Goal: Task Accomplishment & Management: Use online tool/utility

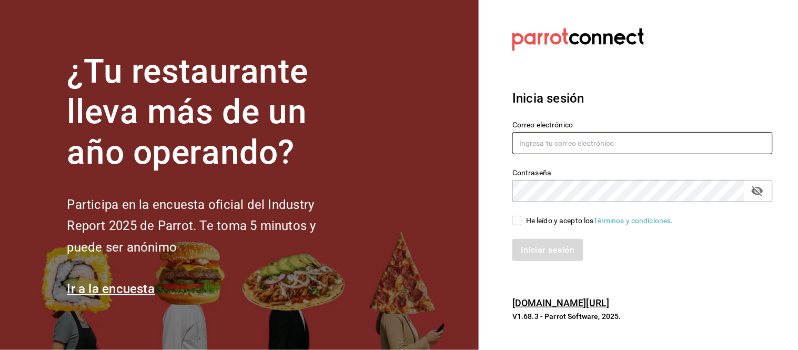
type input "[EMAIL_ADDRESS][PERSON_NAME][DOMAIN_NAME]"
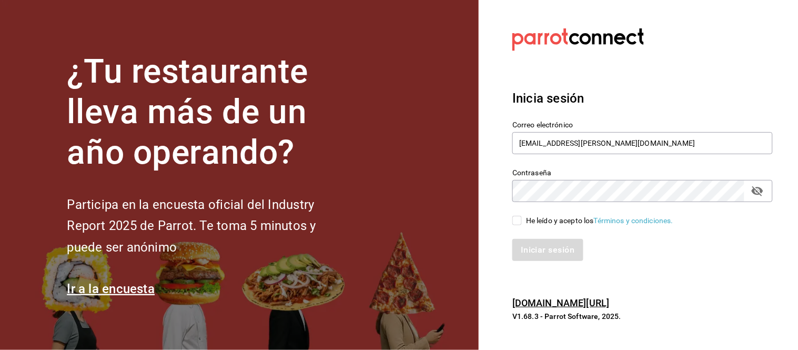
click at [518, 222] on input "He leído y acepto los Términos y condiciones." at bounding box center [516, 220] width 9 height 9
checkbox input "true"
click at [540, 247] on button "Iniciar sesión" at bounding box center [548, 250] width 72 height 22
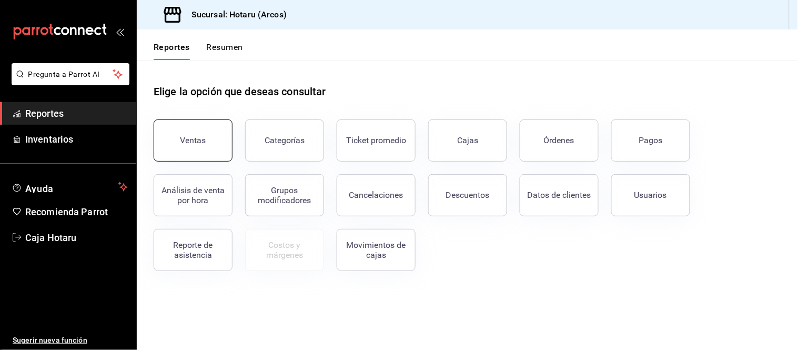
click at [208, 134] on button "Ventas" at bounding box center [193, 140] width 79 height 42
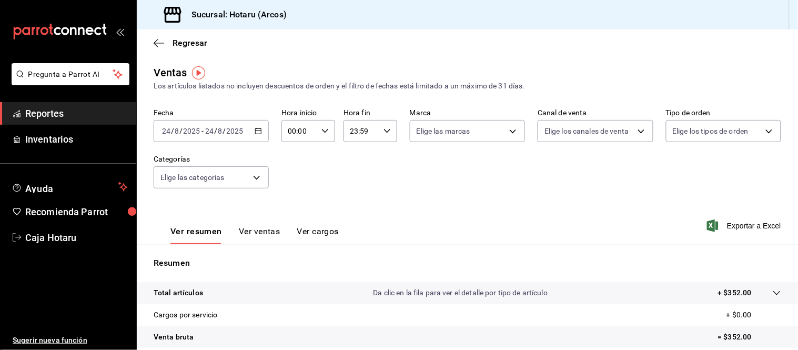
click at [259, 129] on icon "button" at bounding box center [258, 130] width 7 height 7
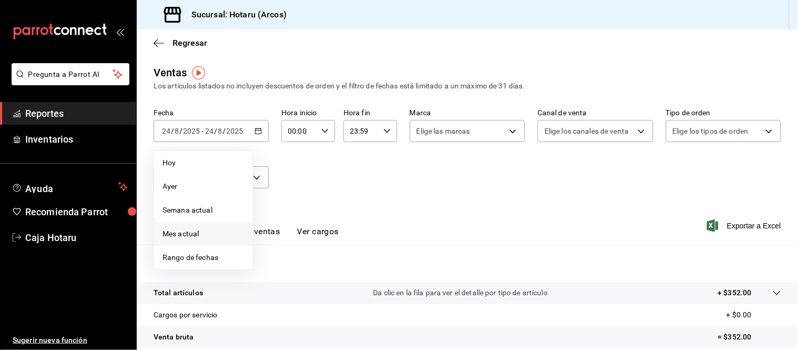
click at [192, 230] on span "Mes actual" at bounding box center [204, 233] width 82 height 11
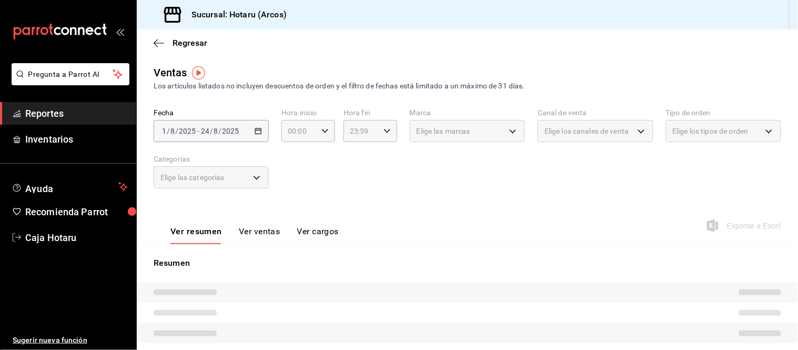
click at [220, 133] on span "/" at bounding box center [220, 131] width 3 height 8
click at [248, 128] on div "[DATE] [DATE] - [DATE] [DATE]" at bounding box center [211, 131] width 115 height 22
click at [248, 127] on div "[DATE] [DATE] - [DATE] [DATE]" at bounding box center [211, 131] width 115 height 22
click at [248, 128] on div "[DATE] [DATE] - [DATE] [DATE]" at bounding box center [211, 131] width 115 height 22
click at [248, 130] on div "[DATE] [DATE] - [DATE] [DATE]" at bounding box center [211, 131] width 115 height 22
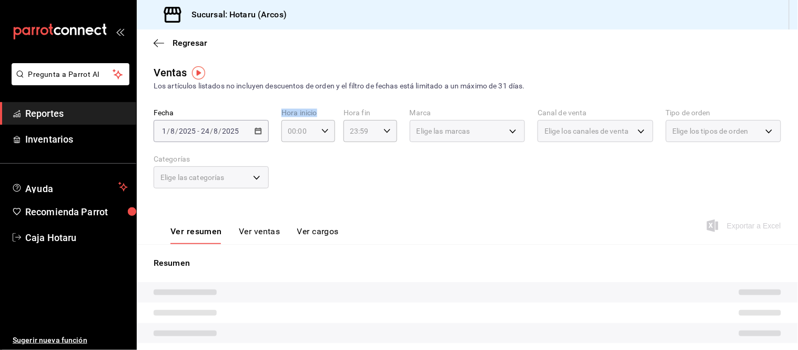
click at [249, 133] on div "[DATE] [DATE] - [DATE] [DATE]" at bounding box center [211, 131] width 115 height 22
click at [253, 132] on div "[DATE] [DATE] - [DATE] [DATE]" at bounding box center [211, 131] width 115 height 22
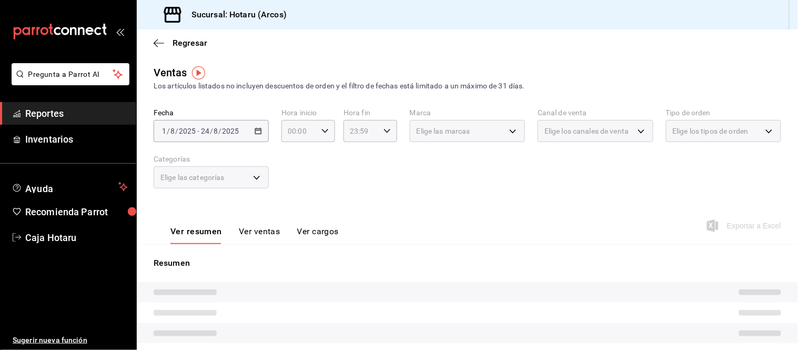
click at [253, 132] on div "[DATE] [DATE] - [DATE] [DATE]" at bounding box center [211, 131] width 115 height 22
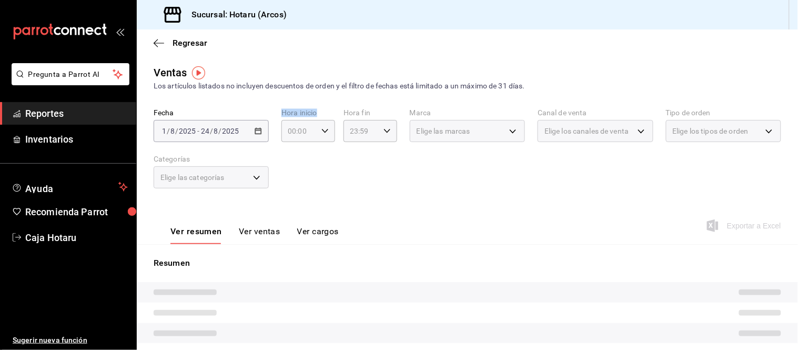
click at [253, 132] on div "[DATE] [DATE] - [DATE] [DATE]" at bounding box center [211, 131] width 115 height 22
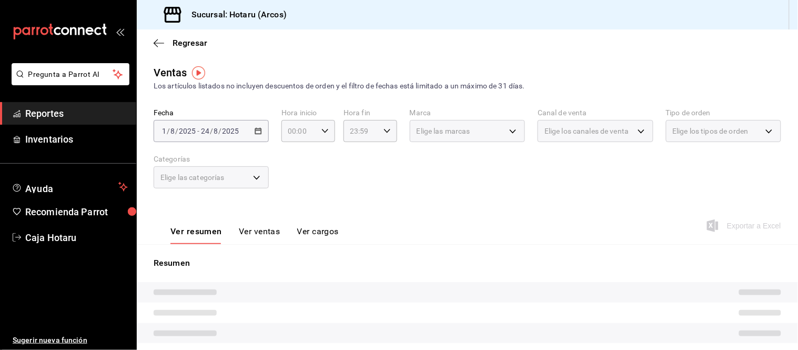
click at [286, 157] on div "Fecha [DATE] [DATE] - [DATE] [DATE] Hora inicio 00:00 Hora inicio Hora fin 23:5…" at bounding box center [468, 154] width 628 height 93
click at [219, 129] on span "/" at bounding box center [220, 131] width 3 height 8
click at [258, 129] on div "[DATE] [DATE] - [DATE] [DATE]" at bounding box center [211, 131] width 115 height 22
click at [258, 175] on div "Elige las categorías" at bounding box center [211, 177] width 115 height 22
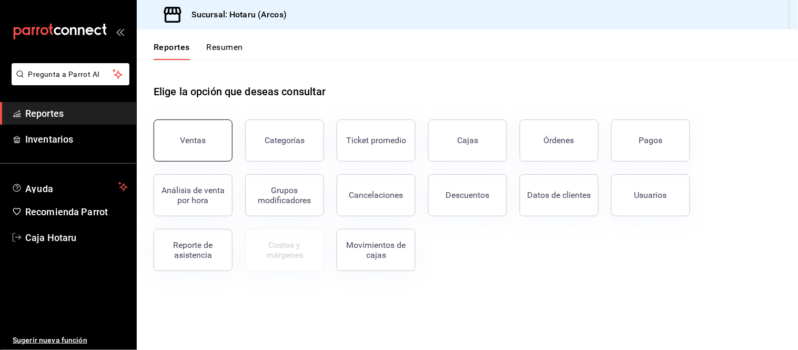
click at [210, 139] on button "Ventas" at bounding box center [193, 140] width 79 height 42
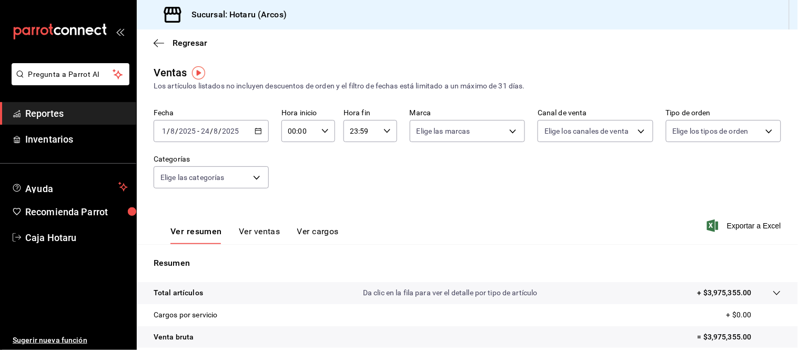
click at [259, 132] on icon "button" at bounding box center [258, 130] width 7 height 7
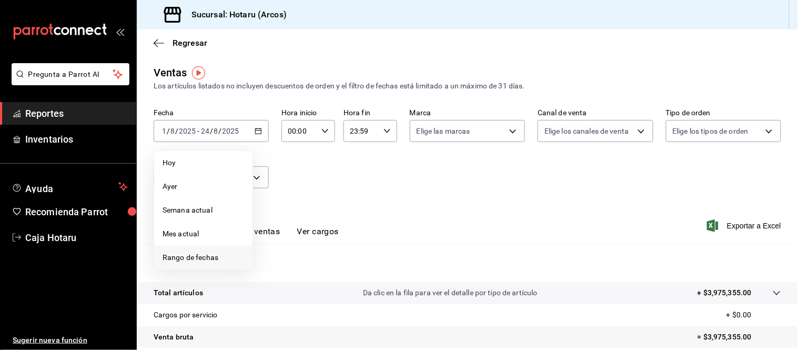
click at [186, 253] on span "Rango de fechas" at bounding box center [204, 257] width 82 height 11
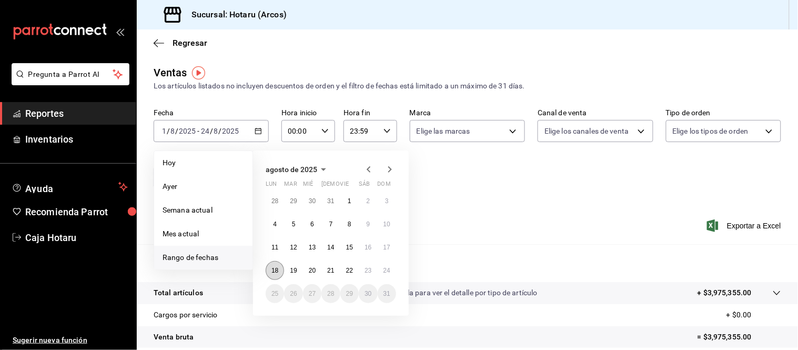
click at [275, 267] on abbr "18" at bounding box center [274, 270] width 7 height 7
click at [393, 269] on button "24" at bounding box center [387, 270] width 18 height 19
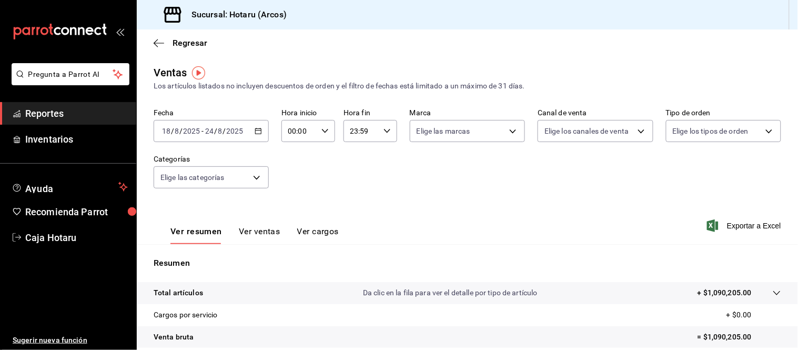
click at [326, 129] on icon "button" at bounding box center [324, 130] width 7 height 7
click at [295, 183] on button "05" at bounding box center [293, 191] width 22 height 21
type input "05:00"
click at [317, 157] on span "00" at bounding box center [319, 158] width 9 height 8
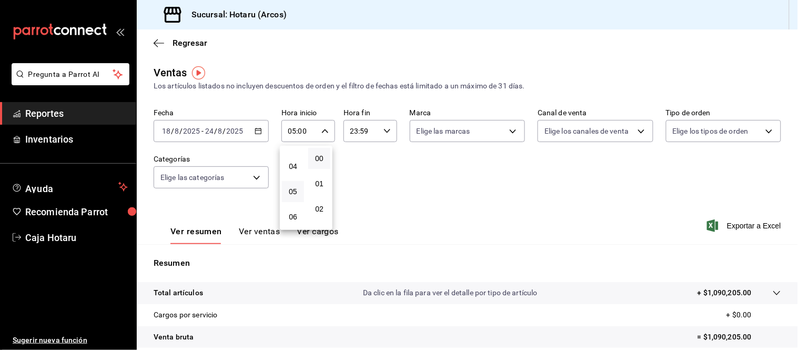
click at [381, 129] on div at bounding box center [399, 175] width 798 height 350
click at [386, 128] on icon "button" at bounding box center [386, 130] width 7 height 7
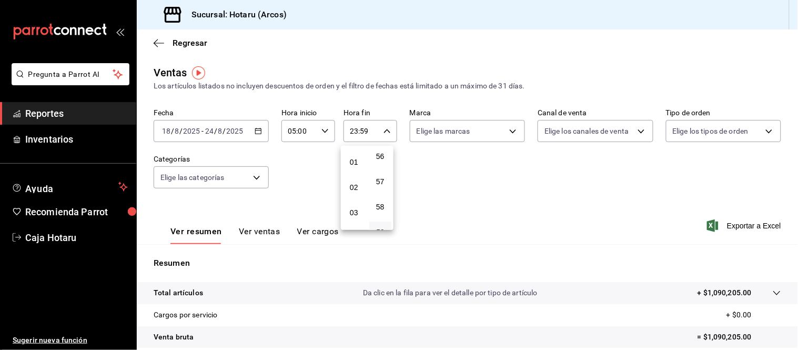
scroll to position [43, 0]
click at [355, 188] on span "03" at bounding box center [353, 191] width 9 height 8
click at [380, 153] on button "00" at bounding box center [380, 158] width 22 height 21
type input "03:00"
click at [597, 238] on div at bounding box center [399, 175] width 798 height 350
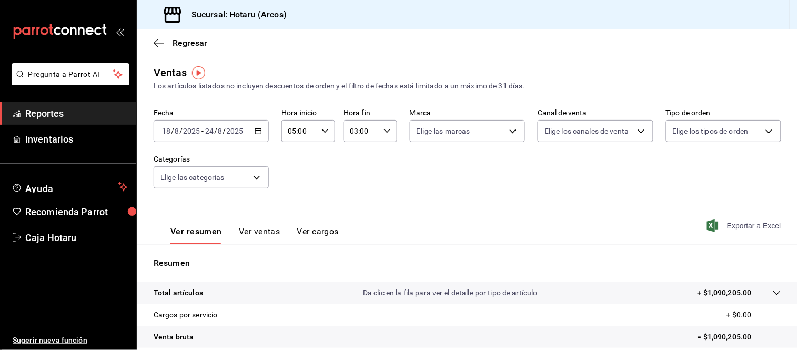
click at [722, 221] on span "Exportar a Excel" at bounding box center [745, 225] width 72 height 13
